Goal: Task Accomplishment & Management: Use online tool/utility

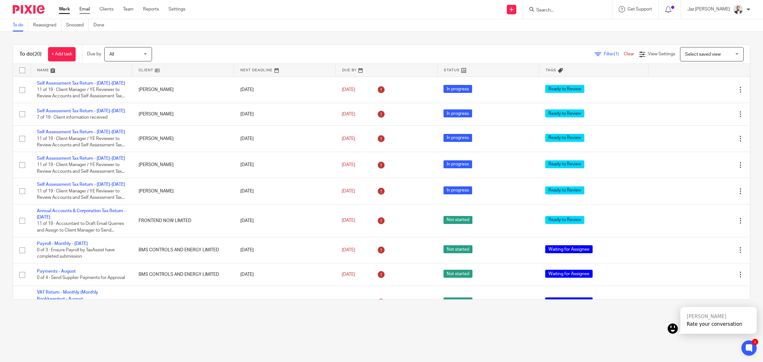
click at [85, 11] on link "Email" at bounding box center [84, 9] width 10 height 6
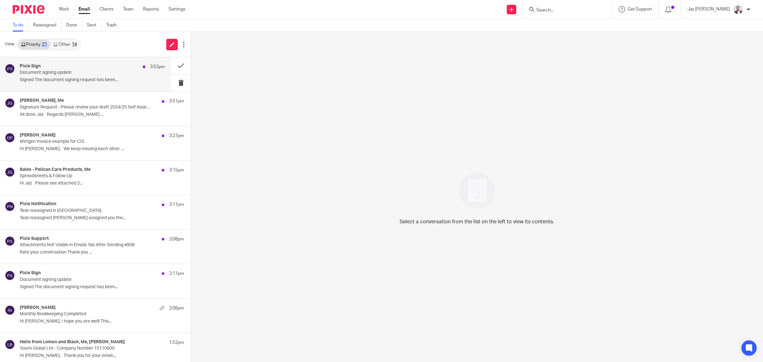
click at [51, 78] on p "Signed The document signing request has been..." at bounding box center [92, 79] width 145 height 5
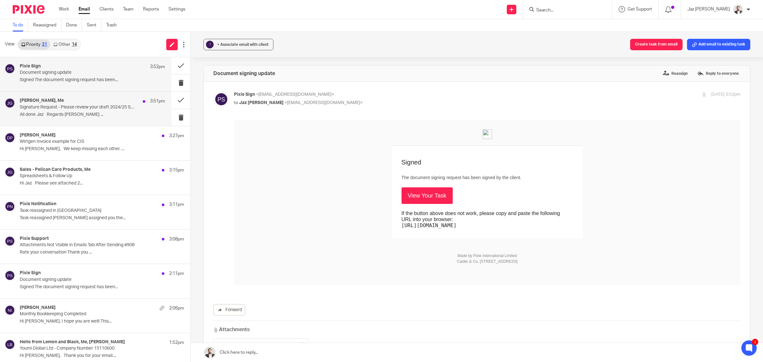
click at [62, 106] on p "Signature Request - Please review your draft 2024/25 Self Assessment Tax Return" at bounding box center [78, 107] width 116 height 5
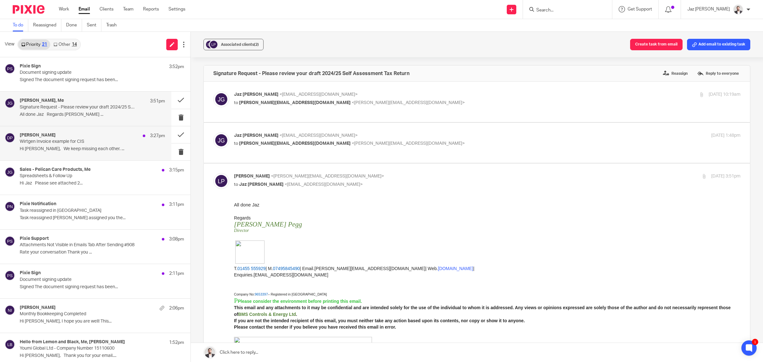
click at [69, 141] on p "Wirtgen Invoice example for CIS" at bounding box center [78, 141] width 116 height 5
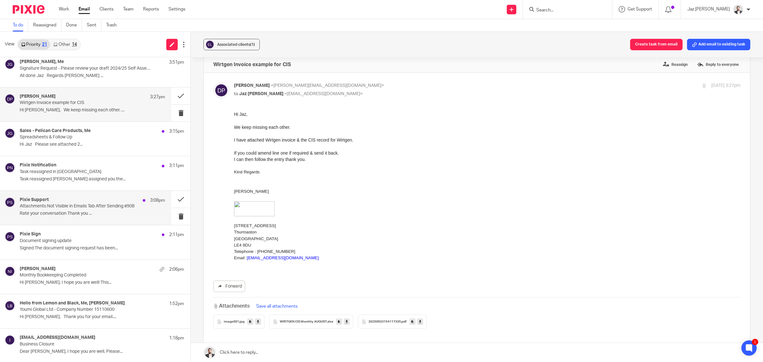
scroll to position [37, 0]
click at [93, 202] on div "Pixie Support 3:08pm" at bounding box center [92, 202] width 145 height 6
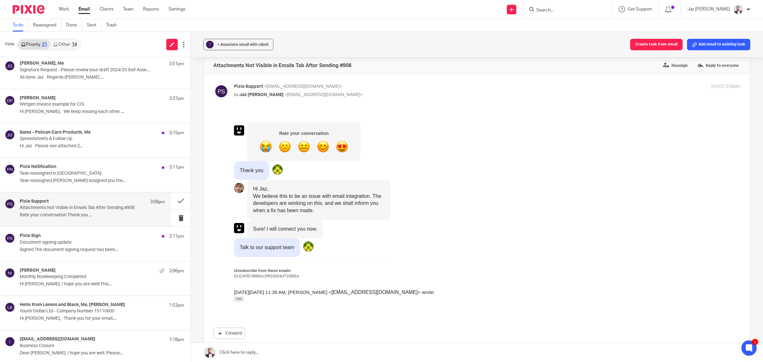
scroll to position [7, 0]
click at [174, 199] on button at bounding box center [180, 200] width 19 height 17
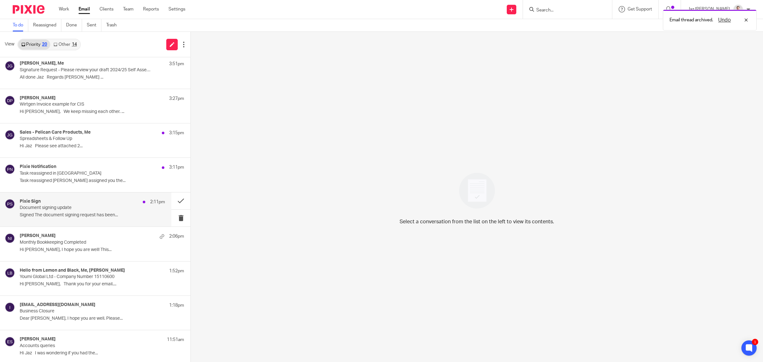
click at [107, 209] on p "Document signing update" at bounding box center [78, 207] width 116 height 5
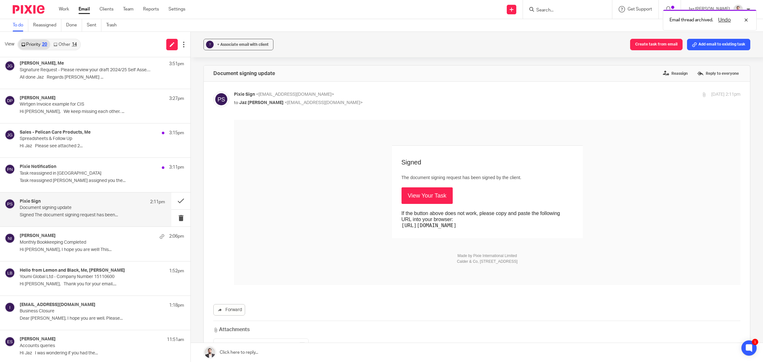
scroll to position [0, 0]
click at [102, 184] on div "Pixie Notification 3:11pm Task reassigned in Pixie Task reassigned Raj Kaur ass…" at bounding box center [92, 174] width 145 height 21
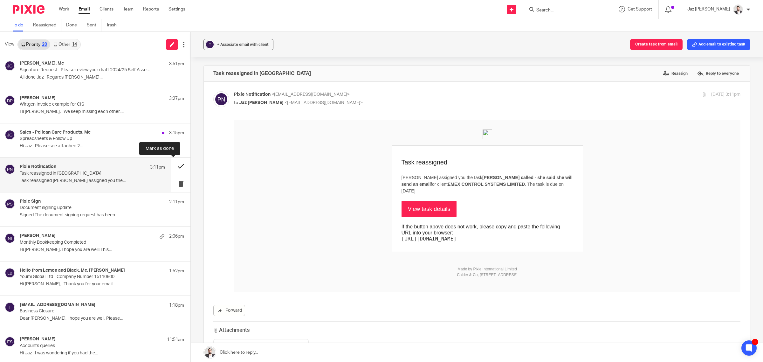
click at [173, 164] on button at bounding box center [180, 166] width 19 height 17
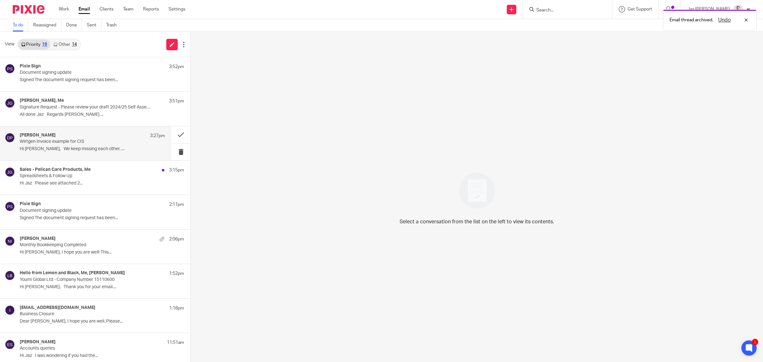
click at [87, 145] on div "Donna Piggin 3:27pm Wirtgen Invoice example for CIS Hi Jaz, We keep missing eac…" at bounding box center [92, 142] width 145 height 21
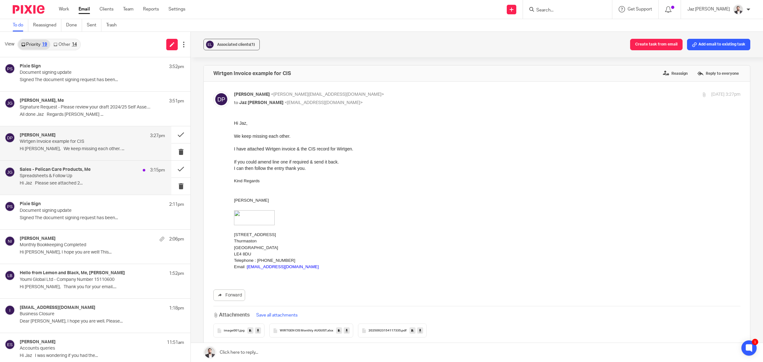
click at [94, 172] on div "Sales - Pelican Care Products, Me 3:15pm" at bounding box center [92, 170] width 145 height 6
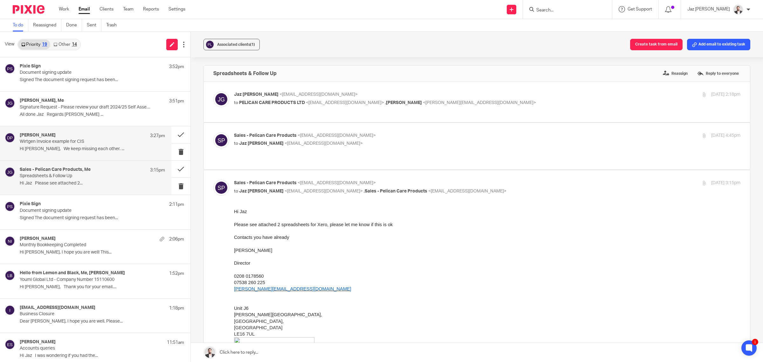
click at [69, 147] on p "Hi Jaz, We keep missing each other. ..." at bounding box center [92, 148] width 145 height 5
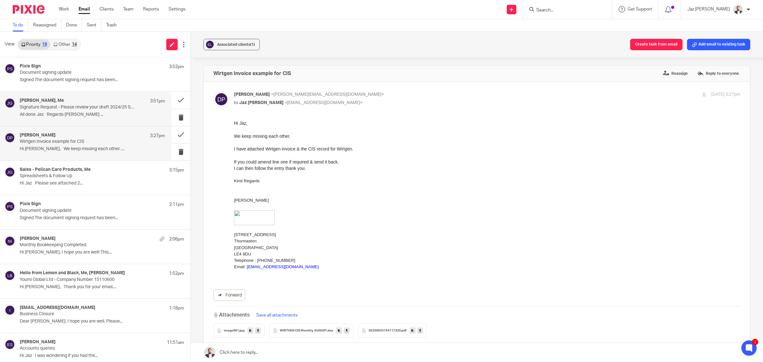
click at [65, 96] on div "Lee Pegg, Me 3:51pm Signature Request - Please review your draft 2024/25 Self A…" at bounding box center [85, 109] width 171 height 34
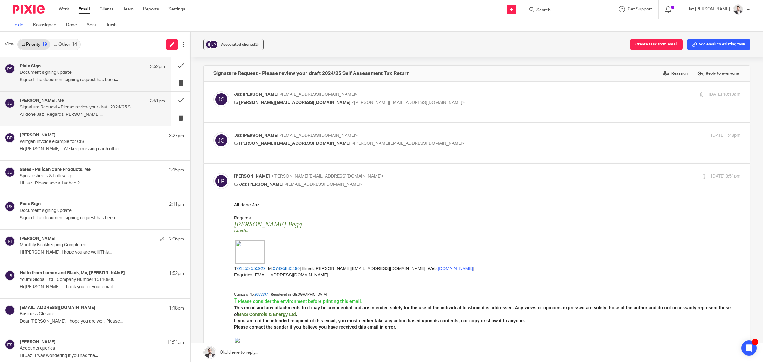
click at [74, 86] on div "Pixie Sign 3:52pm Document signing update Signed The document signing request h…" at bounding box center [85, 74] width 171 height 34
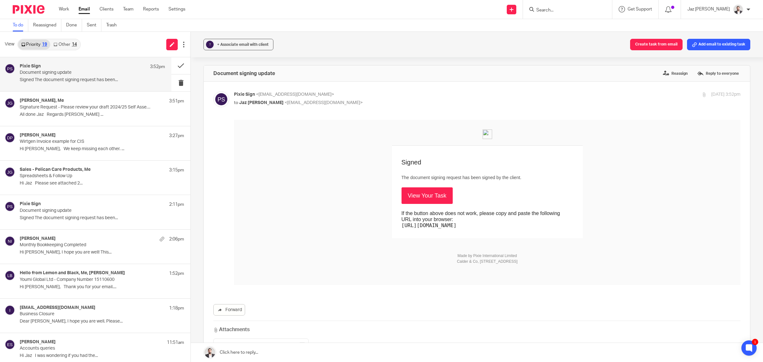
click at [417, 196] on link "View Your Task" at bounding box center [426, 195] width 51 height 17
click at [84, 122] on div "Lee Pegg, Me 3:51pm Signature Request - Please review your draft 2024/25 Self A…" at bounding box center [85, 109] width 171 height 34
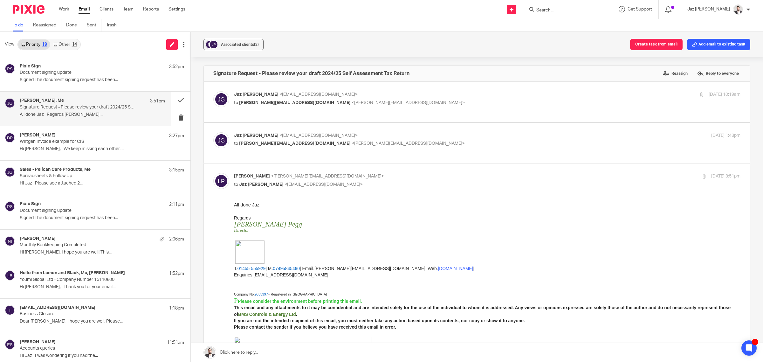
click at [74, 47] on link "Other 14" at bounding box center [65, 44] width 30 height 10
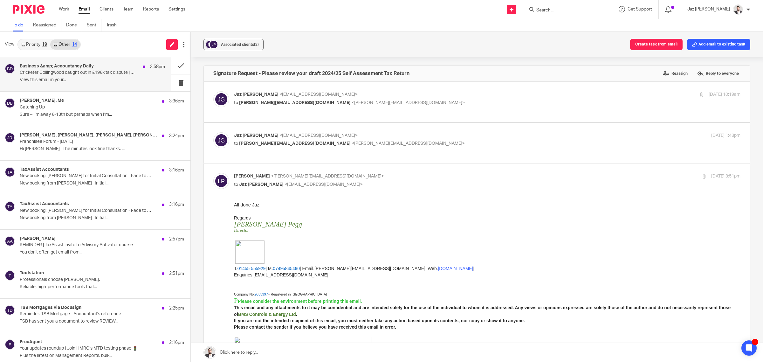
click at [109, 81] on p "View this email in your..." at bounding box center [92, 79] width 145 height 5
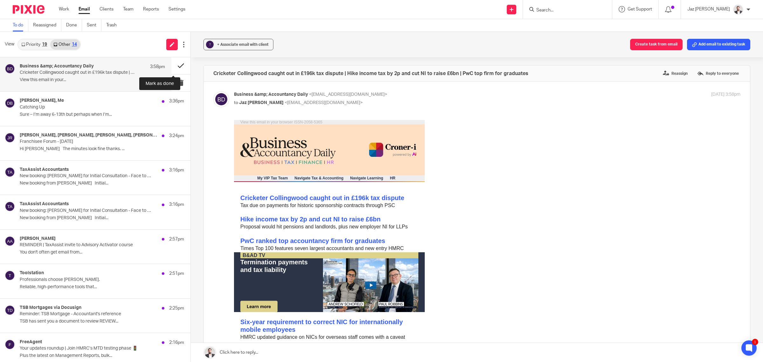
click at [171, 61] on button at bounding box center [180, 65] width 19 height 17
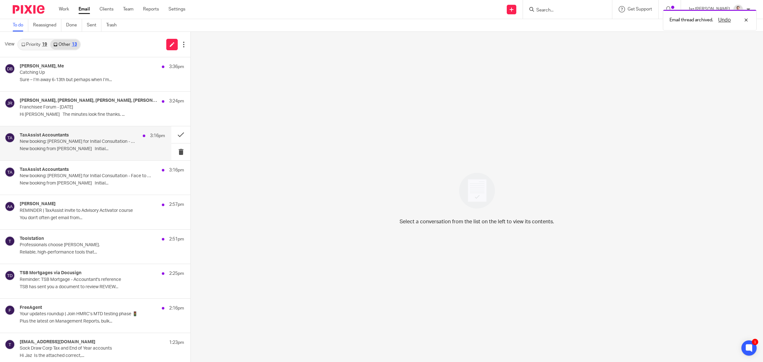
click at [99, 149] on p "New booking from Alec Hill Initial..." at bounding box center [92, 148] width 145 height 5
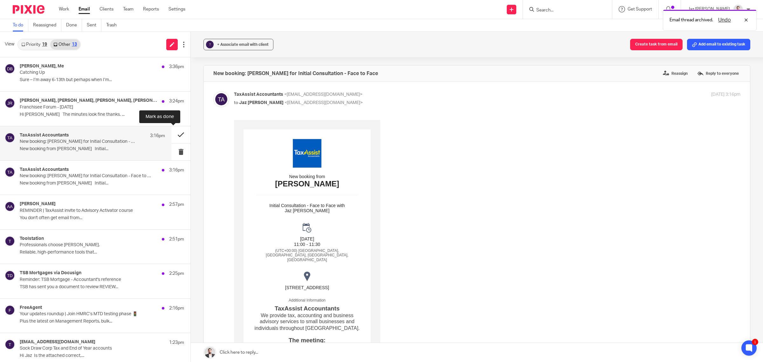
click at [174, 132] on button at bounding box center [180, 134] width 19 height 17
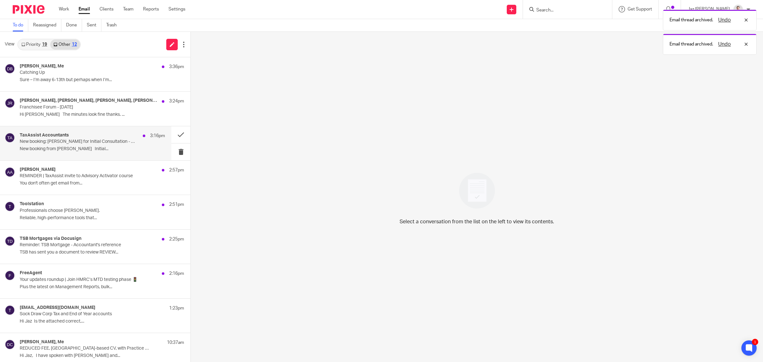
click at [102, 140] on p "New booking: Alec Hill for Initial Consultation - Face to Face" at bounding box center [78, 141] width 116 height 5
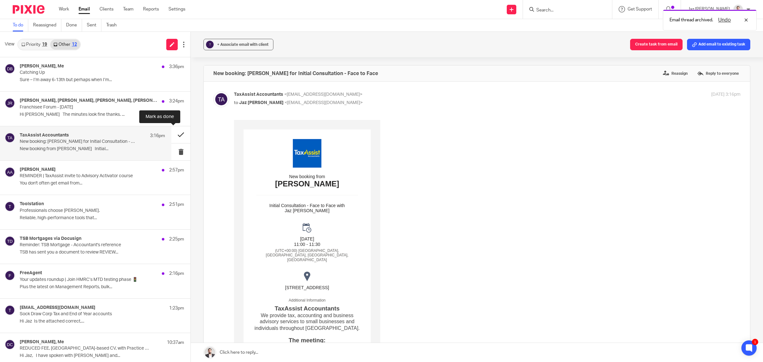
click at [172, 131] on button at bounding box center [180, 134] width 19 height 17
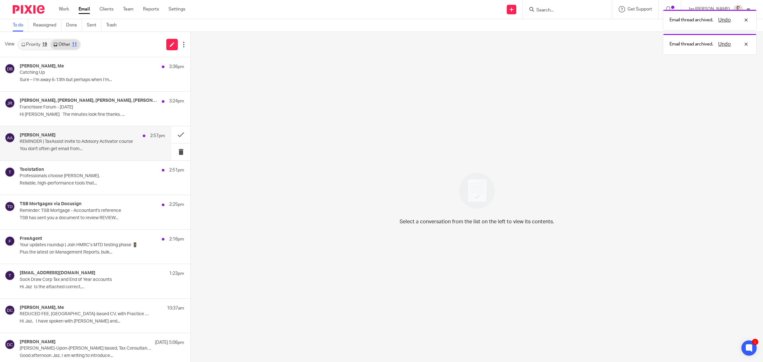
click at [111, 144] on p "REMINDER | TaxAssist invite to Advisory Activator course" at bounding box center [78, 141] width 116 height 5
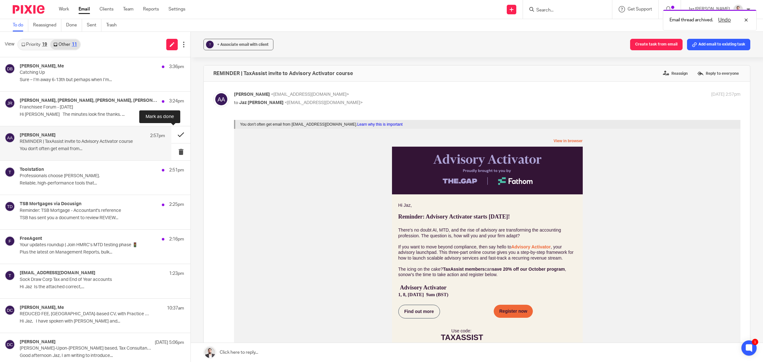
click at [173, 132] on button at bounding box center [180, 134] width 19 height 17
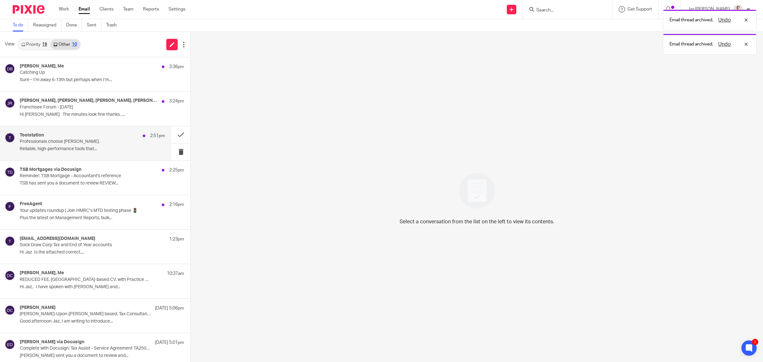
click at [121, 145] on div "Toolstation 2:51pm Professionals choose Hamilton. Reliable, high-performance to…" at bounding box center [92, 142] width 145 height 21
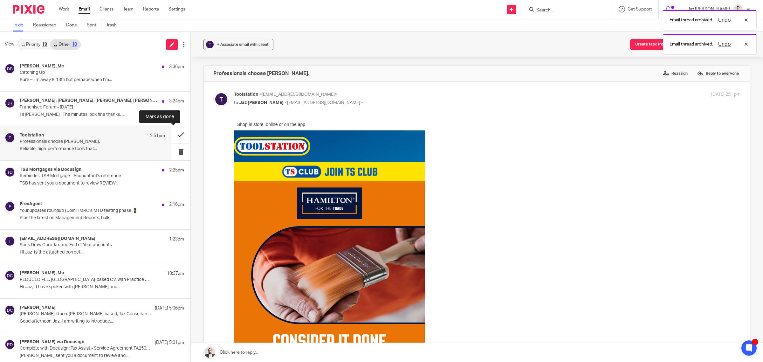
click at [173, 134] on button at bounding box center [180, 134] width 19 height 17
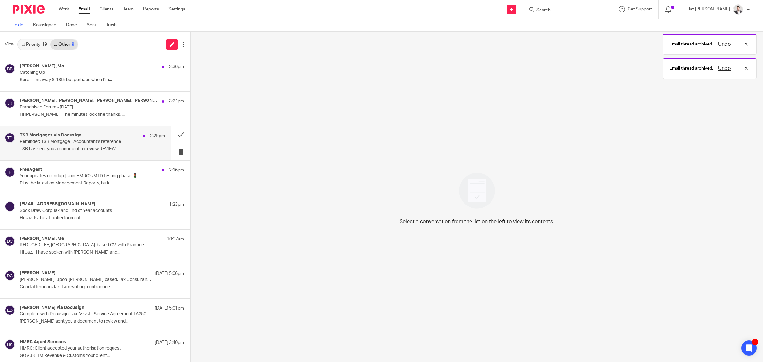
click at [123, 147] on p "TSB has sent you a document to review REVIEW..." at bounding box center [92, 148] width 145 height 5
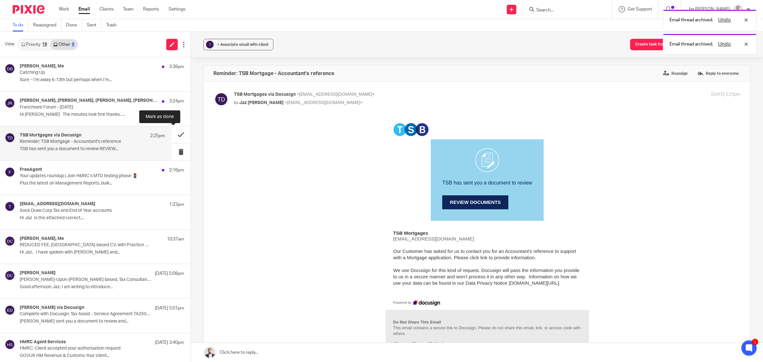
click at [173, 133] on button at bounding box center [180, 134] width 19 height 17
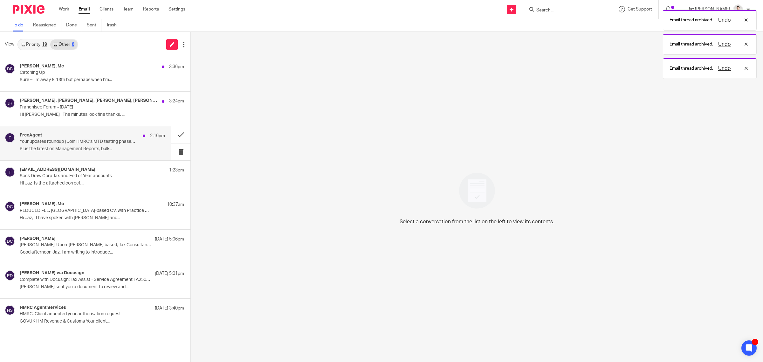
click at [121, 149] on p "Plus the latest on Management Reports, bulk..." at bounding box center [92, 148] width 145 height 5
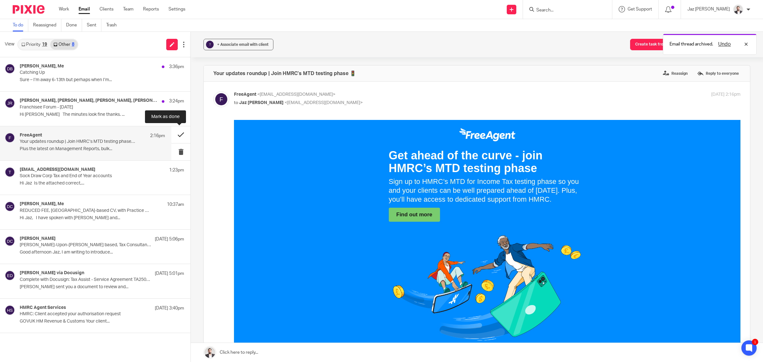
click at [180, 133] on button at bounding box center [180, 134] width 19 height 17
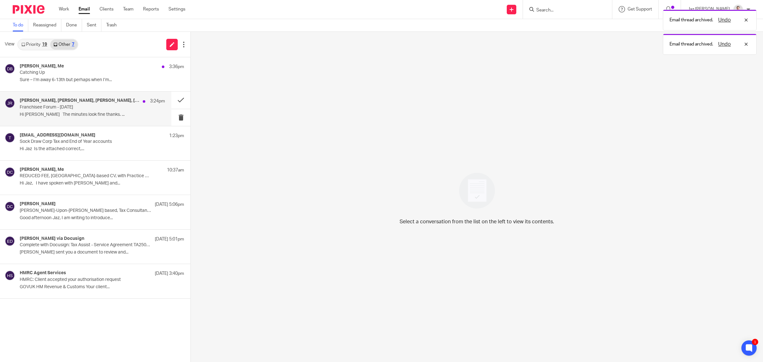
click at [112, 105] on p "Franchisee Forum - Sept 2025" at bounding box center [78, 107] width 116 height 5
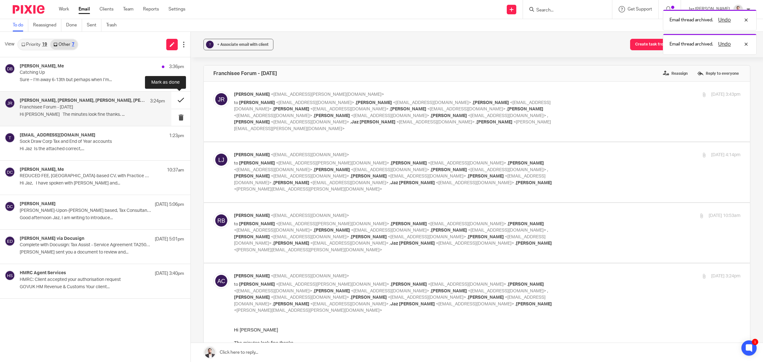
click at [180, 98] on button at bounding box center [180, 100] width 19 height 17
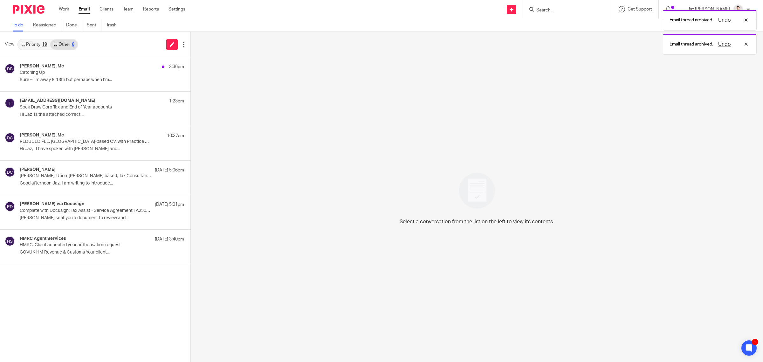
click at [41, 43] on link "Priority 19" at bounding box center [34, 44] width 32 height 10
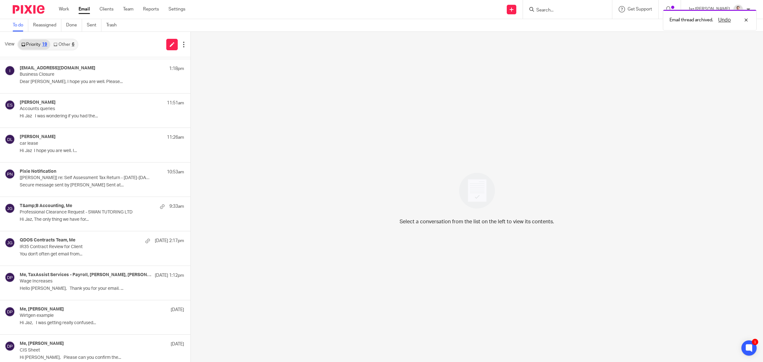
scroll to position [236, 0]
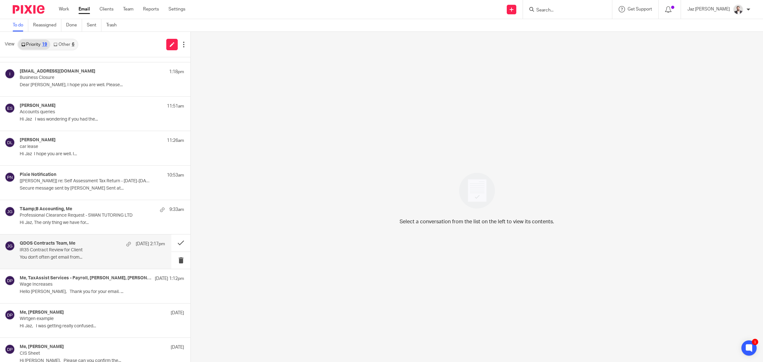
click at [91, 259] on p "You don't often get email from..." at bounding box center [92, 257] width 145 height 5
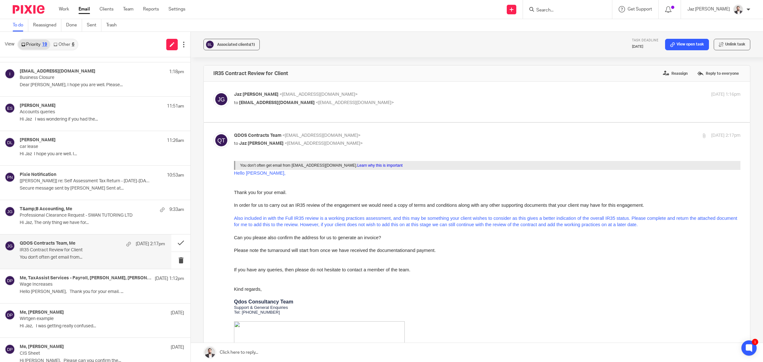
scroll to position [0, 0]
click at [79, 226] on div "T&amp;B Accounting, Me 9:33am Professional Clearance Request - SWAN TUTORING LT…" at bounding box center [92, 216] width 145 height 21
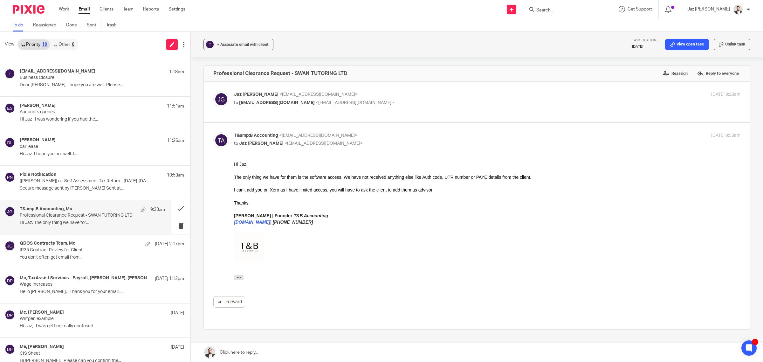
scroll to position [220, 0]
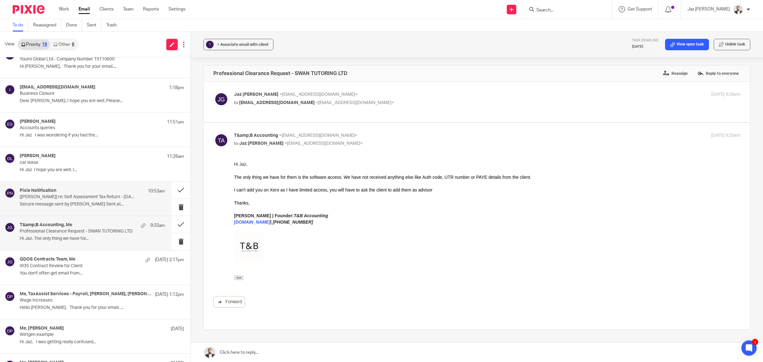
click at [73, 188] on div "Pixie Notification 10:53am" at bounding box center [92, 191] width 145 height 6
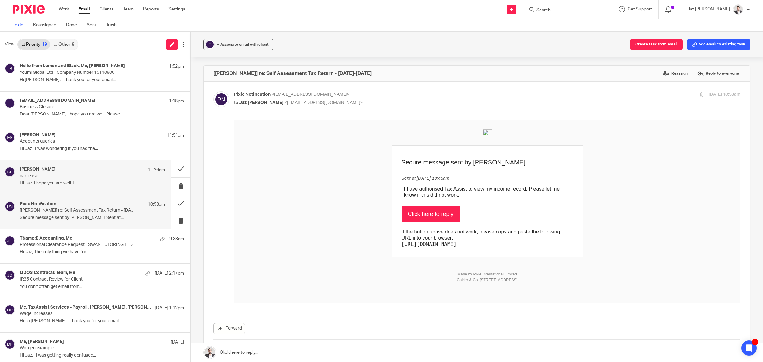
scroll to position [207, 0]
click at [73, 187] on div "Dr Aftab Laher 11:26am car lease Hi Jaz I hope you are well. I..." at bounding box center [92, 176] width 145 height 21
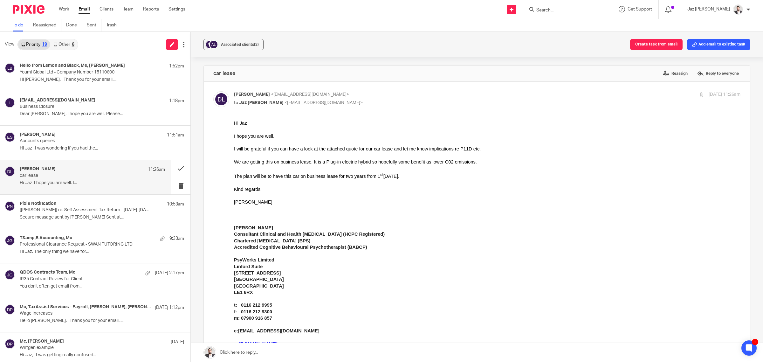
scroll to position [161, 0]
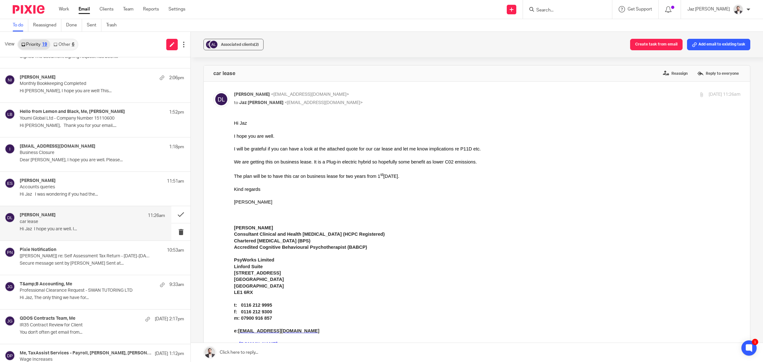
click at [73, 188] on p "Accounts queries" at bounding box center [86, 186] width 132 height 5
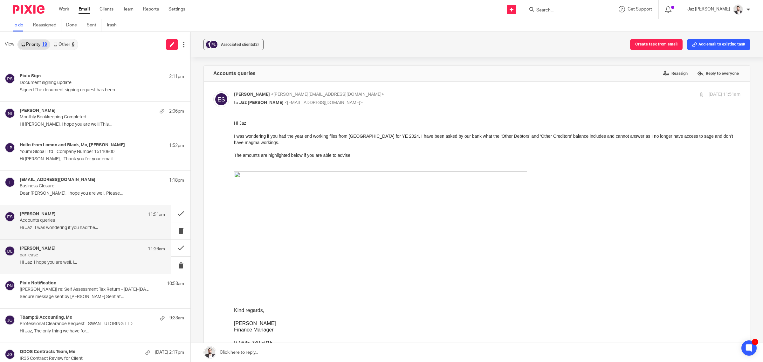
scroll to position [127, 0]
click at [73, 188] on p "Business Closure" at bounding box center [86, 186] width 132 height 5
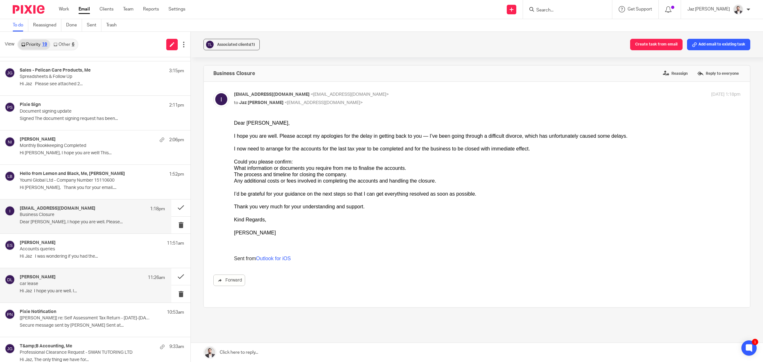
scroll to position [98, 0]
click at [73, 188] on p "Hi Jaz, Thank you for your email...." at bounding box center [102, 188] width 164 height 5
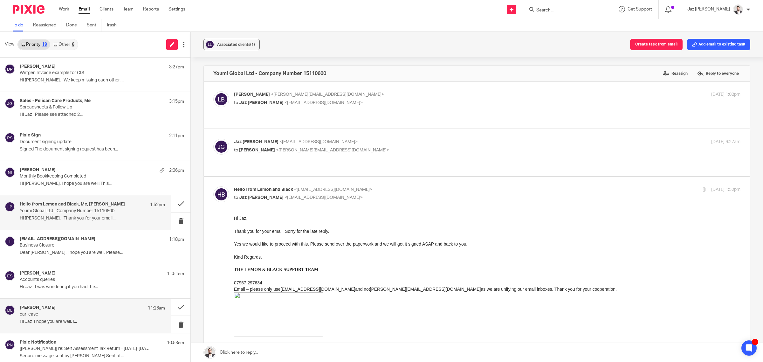
scroll to position [68, 0]
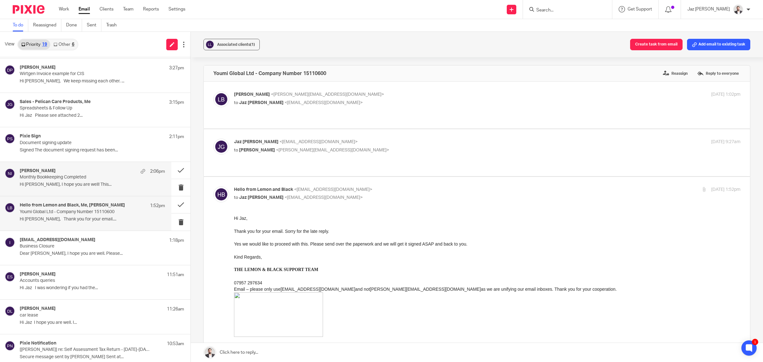
click at [66, 180] on p "Monthly Bookkeeping Completed" at bounding box center [78, 176] width 116 height 5
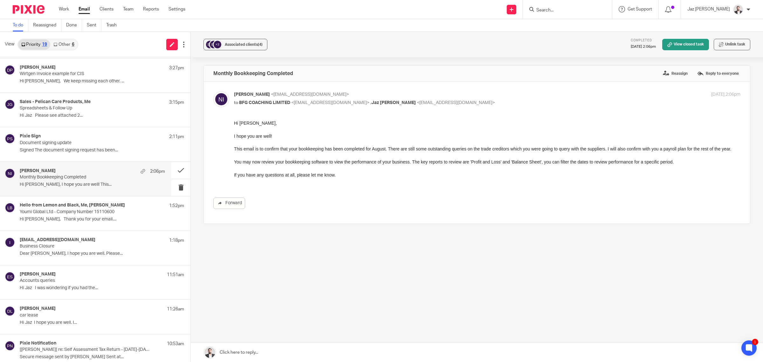
scroll to position [0, 0]
click at [76, 220] on p "Hi Jaz, Thank you for your email...." at bounding box center [92, 218] width 145 height 5
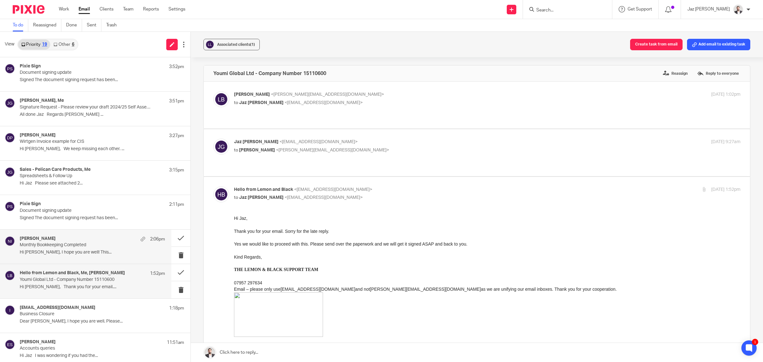
click at [63, 250] on p "Hi Matt, I hope you are well! This..." at bounding box center [92, 251] width 145 height 5
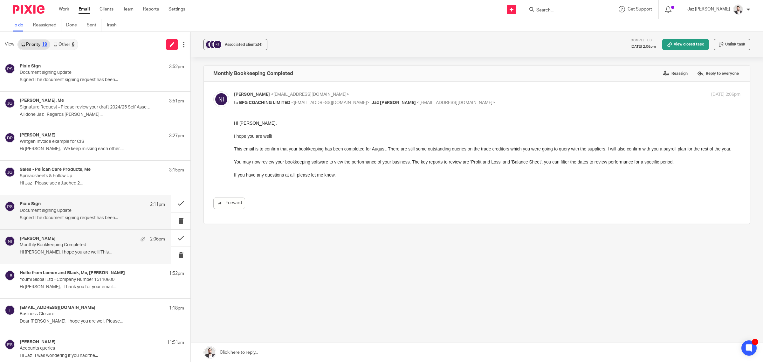
click at [61, 221] on div "Pixie Sign 2:11pm Document signing update Signed The document signing request h…" at bounding box center [92, 211] width 145 height 21
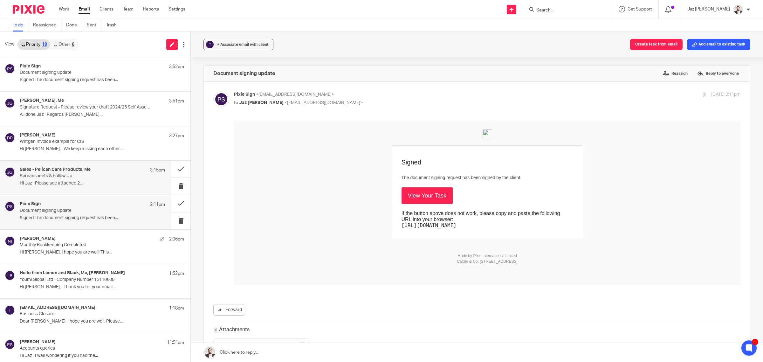
click at [72, 183] on p "Hi Jaz Please see attached 2..." at bounding box center [92, 182] width 145 height 5
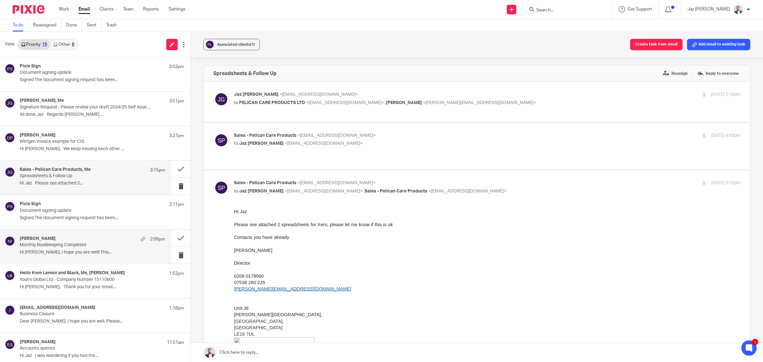
click at [79, 244] on p "Monthly Bookkeeping Completed" at bounding box center [78, 244] width 116 height 5
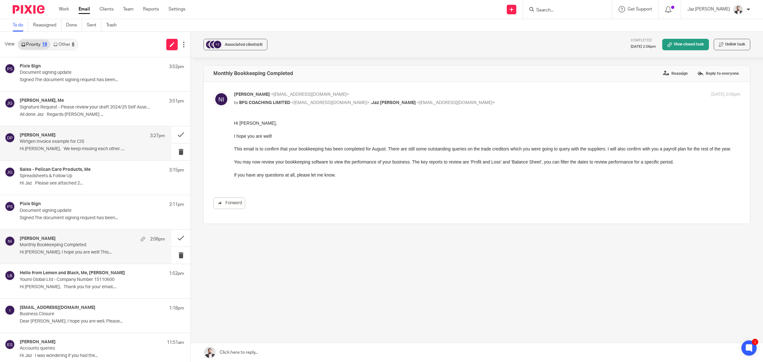
click at [78, 152] on p "Hi Jaz, We keep missing each other. ..." at bounding box center [92, 148] width 145 height 5
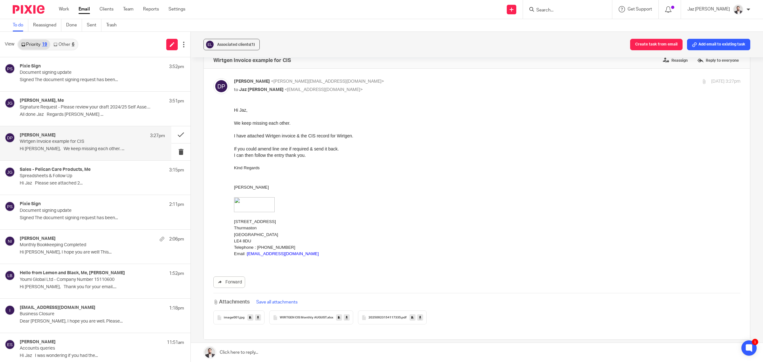
scroll to position [13, 0]
click at [387, 316] on span "20250923154117335" at bounding box center [384, 317] width 32 height 4
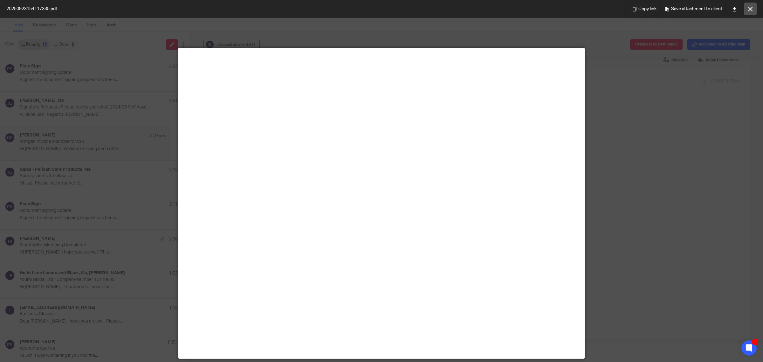
click at [750, 7] on icon at bounding box center [750, 9] width 5 height 5
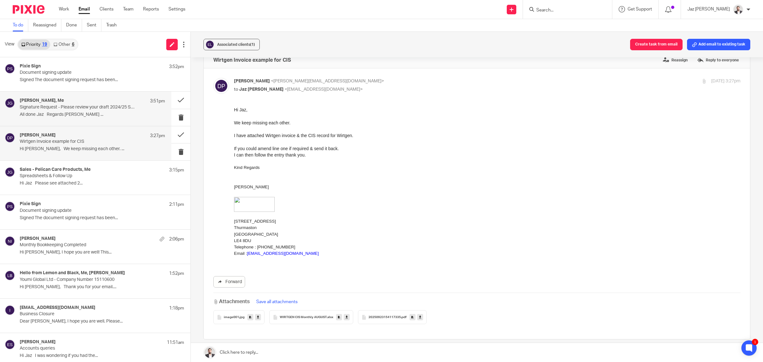
click at [96, 118] on div "Lee Pegg, Me 3:51pm Signature Request - Please review your draft 2024/25 Self A…" at bounding box center [92, 108] width 145 height 21
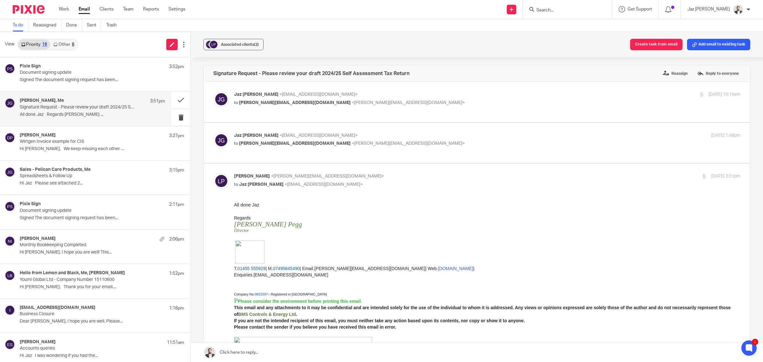
scroll to position [0, 0]
click at [64, 43] on link "Other 6" at bounding box center [63, 44] width 27 height 10
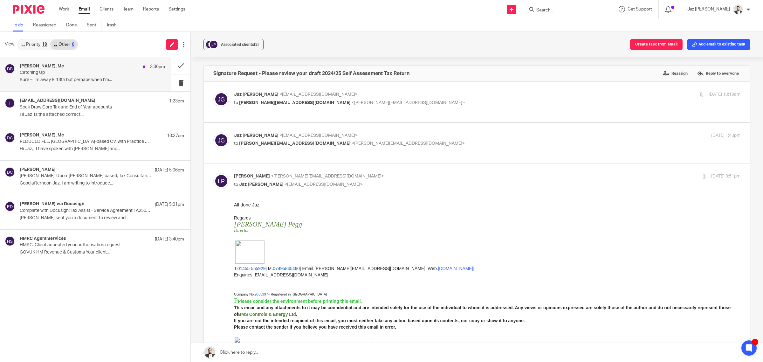
click at [78, 78] on p "Sure – I’m away 6-13th but perhaps when I’m..." at bounding box center [92, 79] width 145 height 5
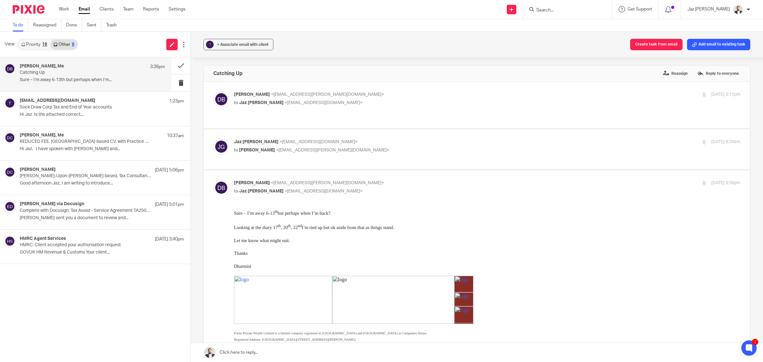
click at [40, 44] on link "Priority 19" at bounding box center [34, 44] width 32 height 10
